Goal: Entertainment & Leisure: Consume media (video, audio)

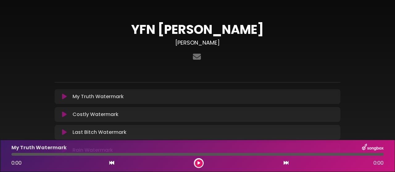
click at [366, 49] on div "YFN Lucci Keith Dawson" at bounding box center [198, 87] width 352 height 161
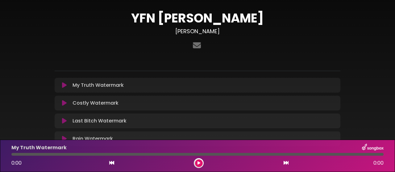
click at [370, 48] on div "YFN Lucci Keith Dawson" at bounding box center [198, 76] width 352 height 161
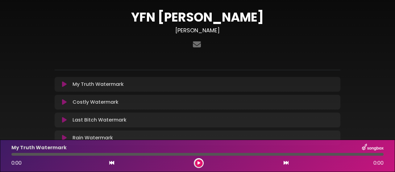
scroll to position [57, 0]
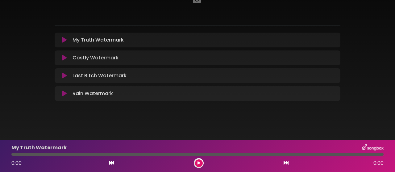
click at [370, 48] on div "YFN Lucci Keith Dawson" at bounding box center [198, 31] width 352 height 161
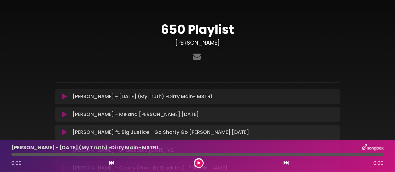
click at [329, 31] on h1 "650 Playlist" at bounding box center [198, 29] width 286 height 15
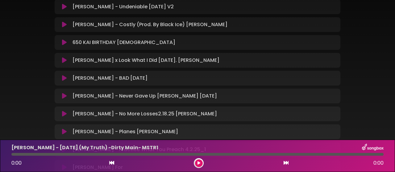
scroll to position [148, 0]
